Goal: Transaction & Acquisition: Purchase product/service

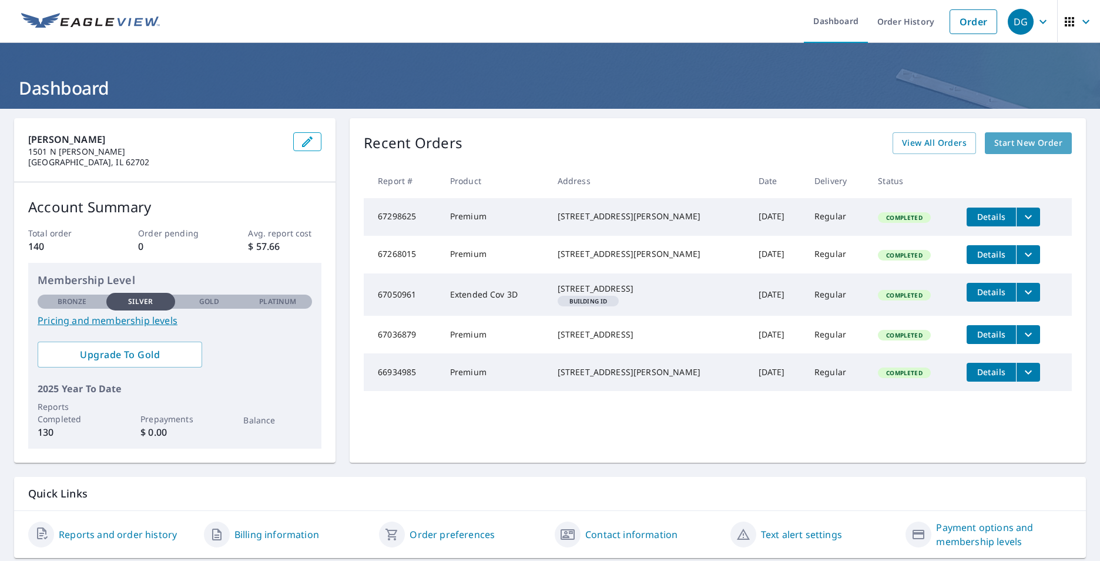
click at [1016, 145] on span "Start New Order" at bounding box center [1029, 143] width 68 height 15
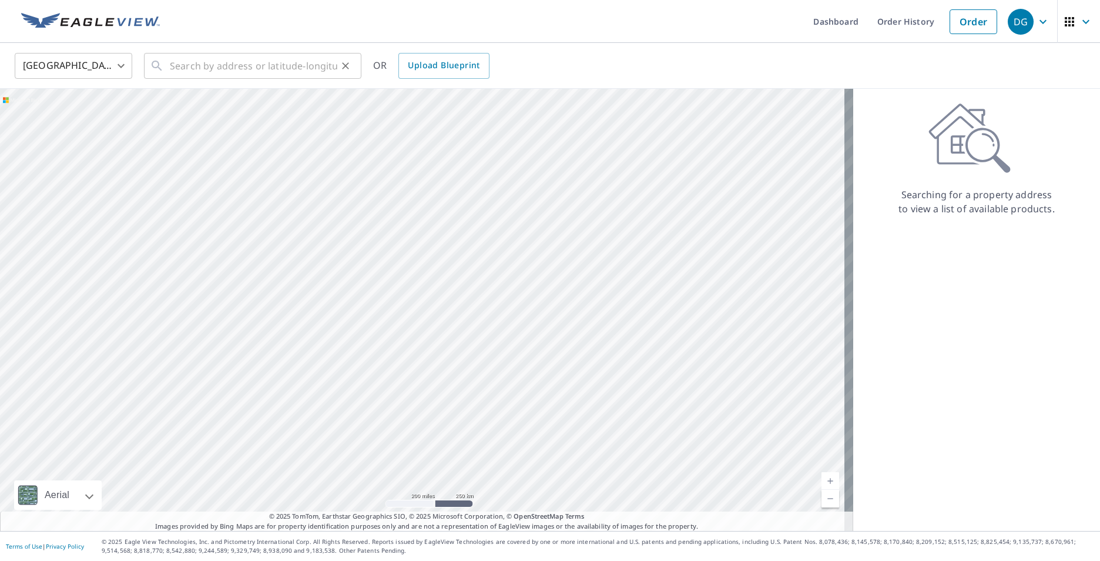
click at [165, 72] on div "​" at bounding box center [252, 66] width 217 height 26
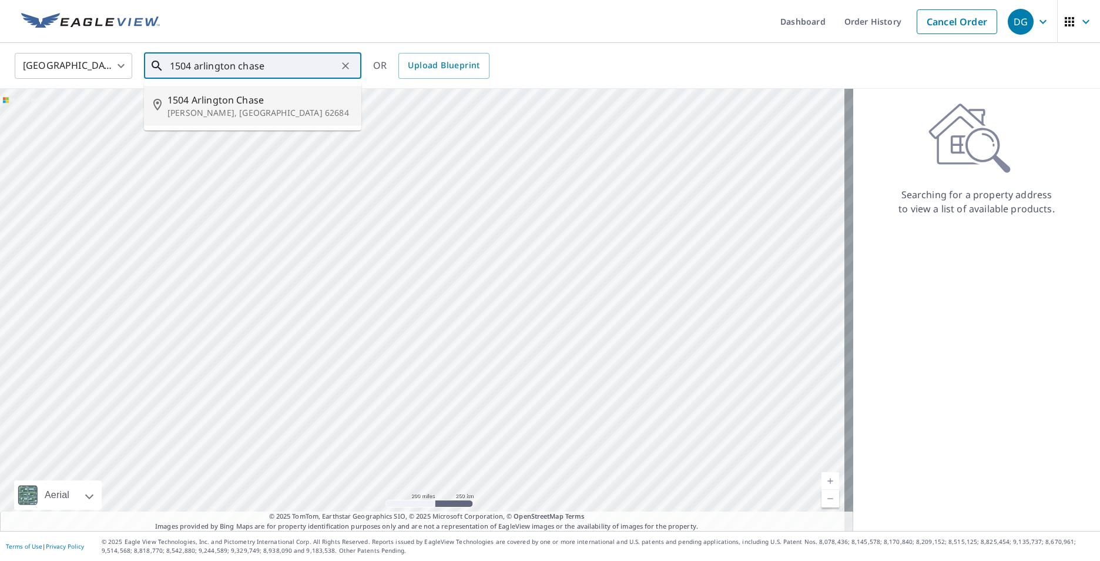
click at [178, 105] on span "1504 Arlington Chase" at bounding box center [260, 100] width 185 height 14
type input "[STREET_ADDRESS][PERSON_NAME]"
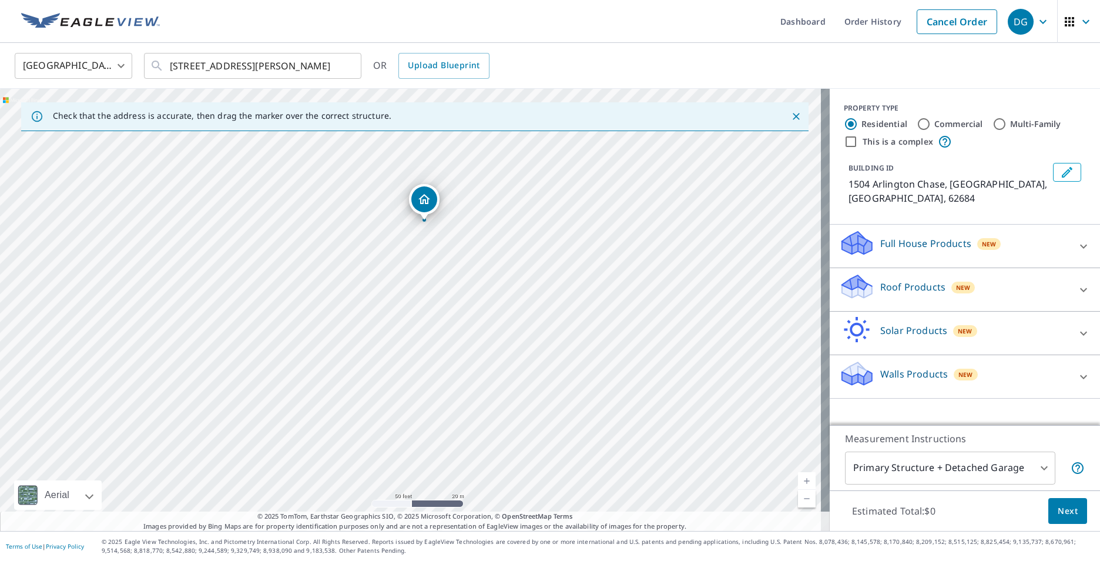
drag, startPoint x: 466, startPoint y: 200, endPoint x: 487, endPoint y: 237, distance: 41.9
click at [487, 237] on div "[STREET_ADDRESS][PERSON_NAME]" at bounding box center [415, 310] width 830 height 442
click at [1064, 514] on span "Next" at bounding box center [1068, 511] width 20 height 15
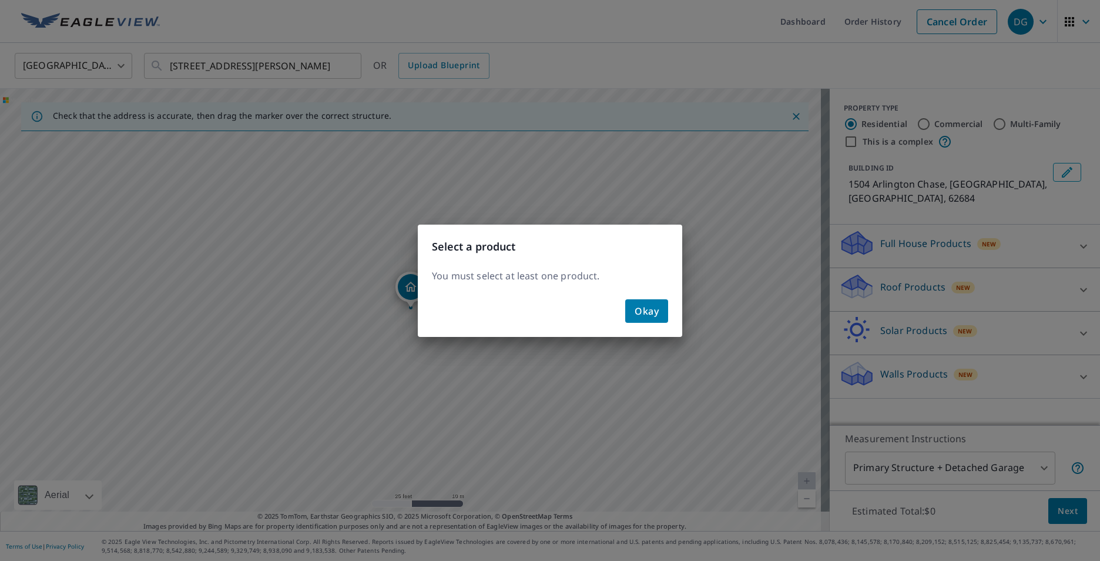
click at [895, 225] on div "Select a product You must select at least one product. Okay" at bounding box center [550, 280] width 1100 height 561
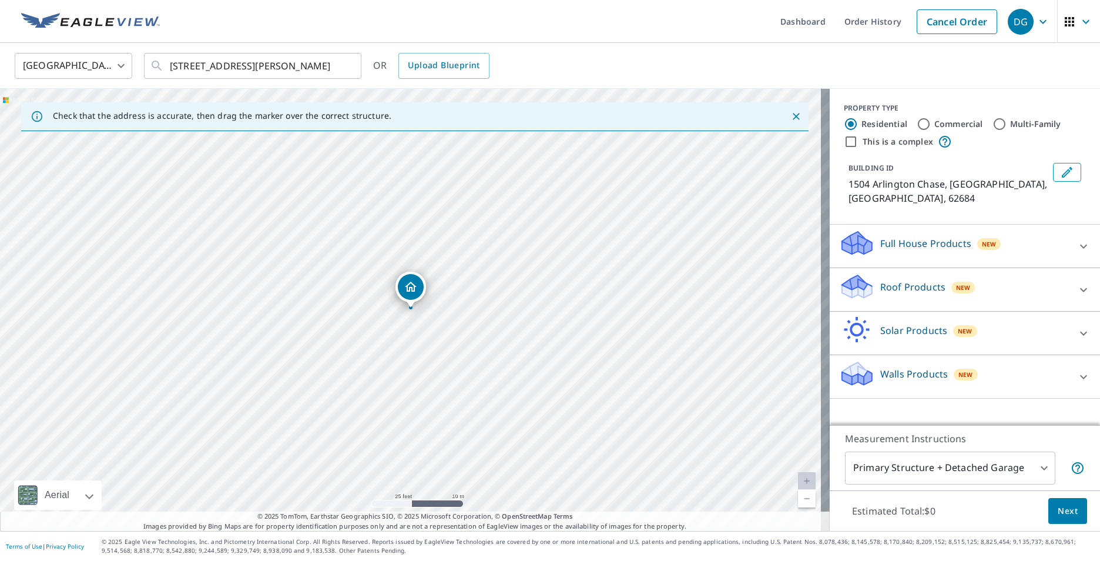
click at [908, 236] on p "Full House Products" at bounding box center [926, 243] width 91 height 14
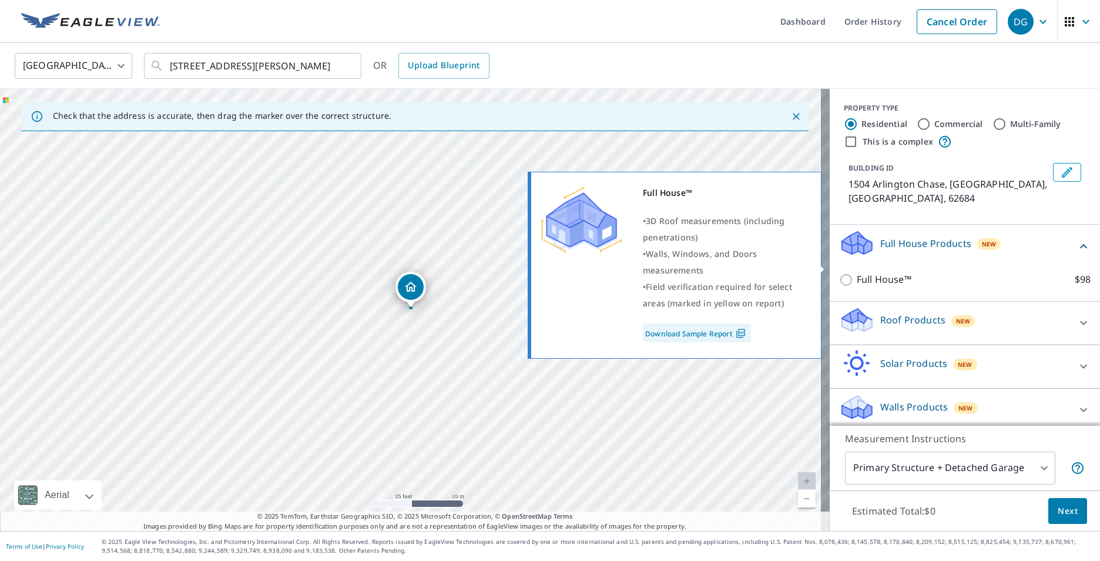
click at [839, 273] on input "Full House™ $98" at bounding box center [848, 280] width 18 height 14
checkbox input "true"
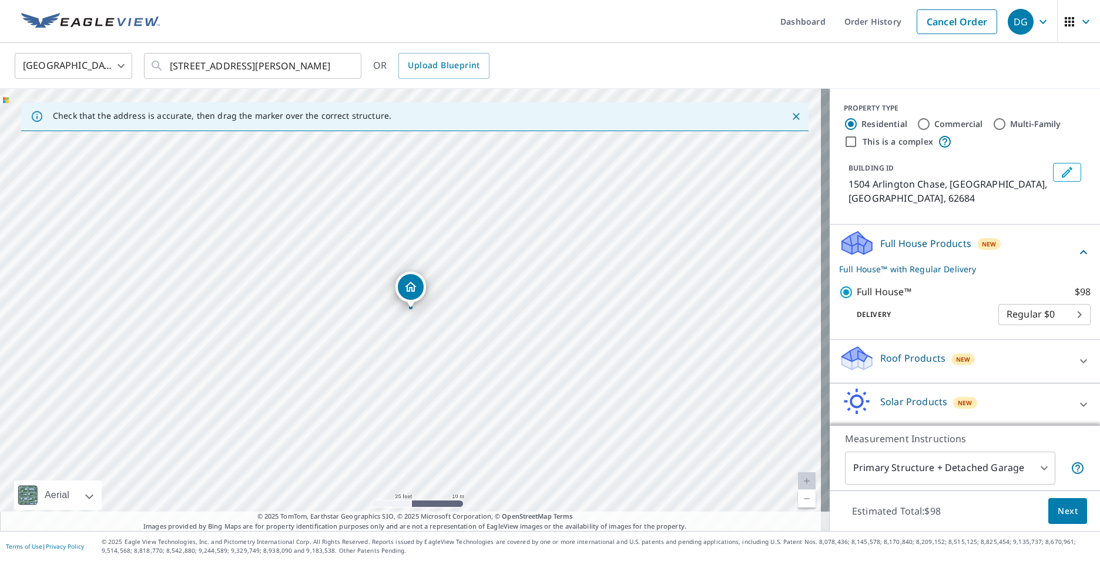
click at [878, 344] on div "Roof Products New" at bounding box center [954, 361] width 230 height 34
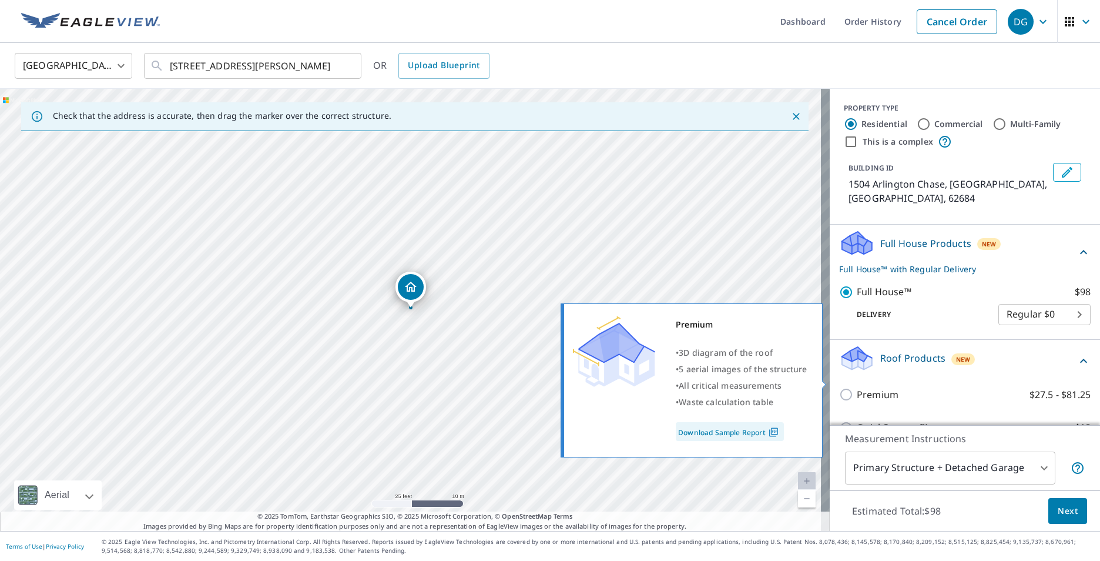
click at [847, 387] on input "Premium $27.5 - $81.25" at bounding box center [848, 394] width 18 height 14
checkbox input "true"
checkbox input "false"
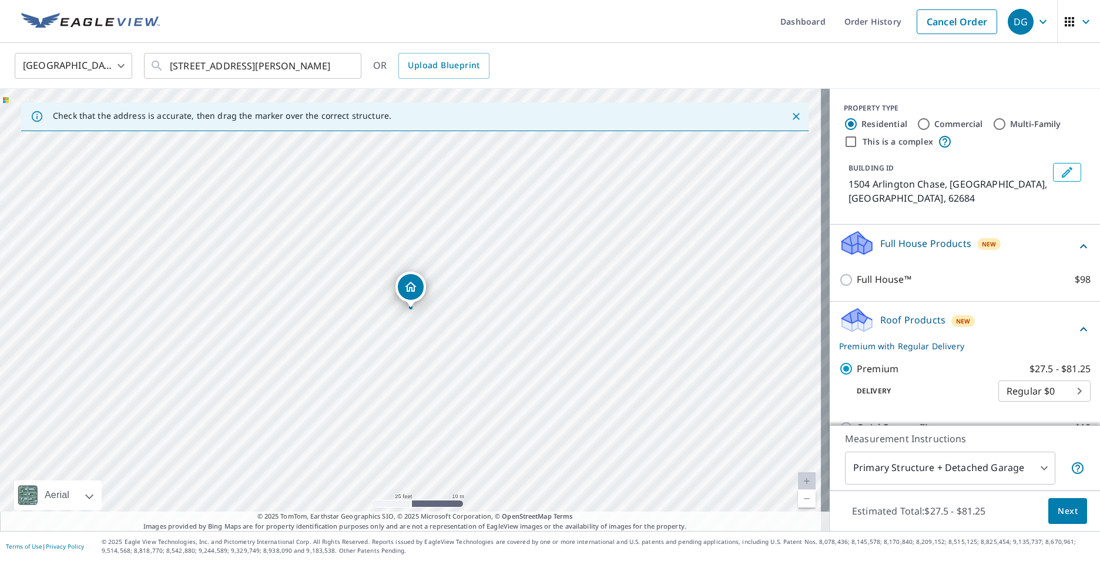
click at [1063, 505] on span "Next" at bounding box center [1068, 511] width 20 height 15
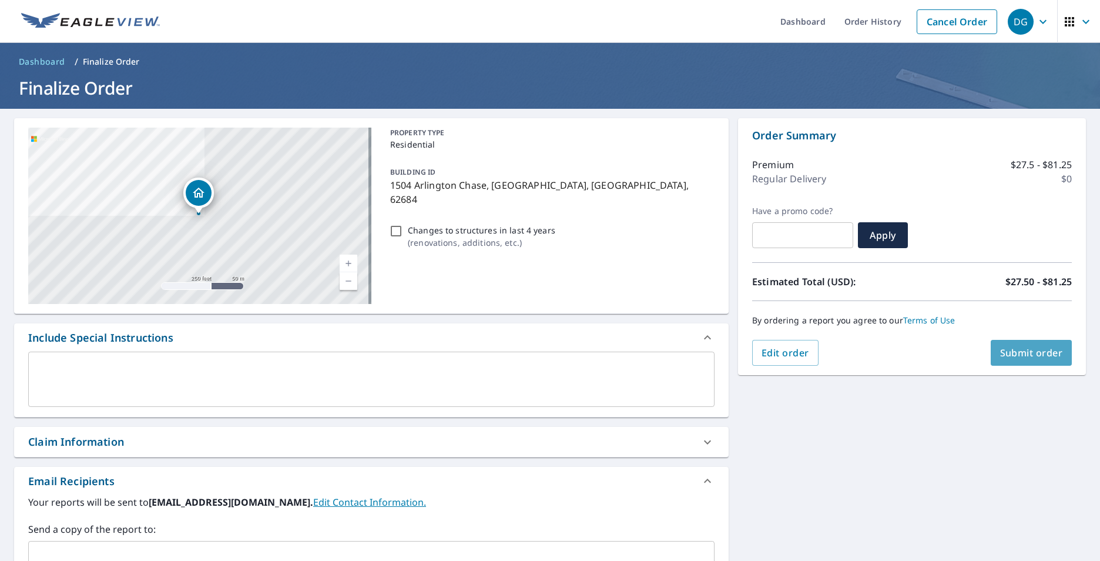
click at [1030, 356] on span "Submit order" at bounding box center [1031, 352] width 63 height 13
